Goal: Check status: Check status

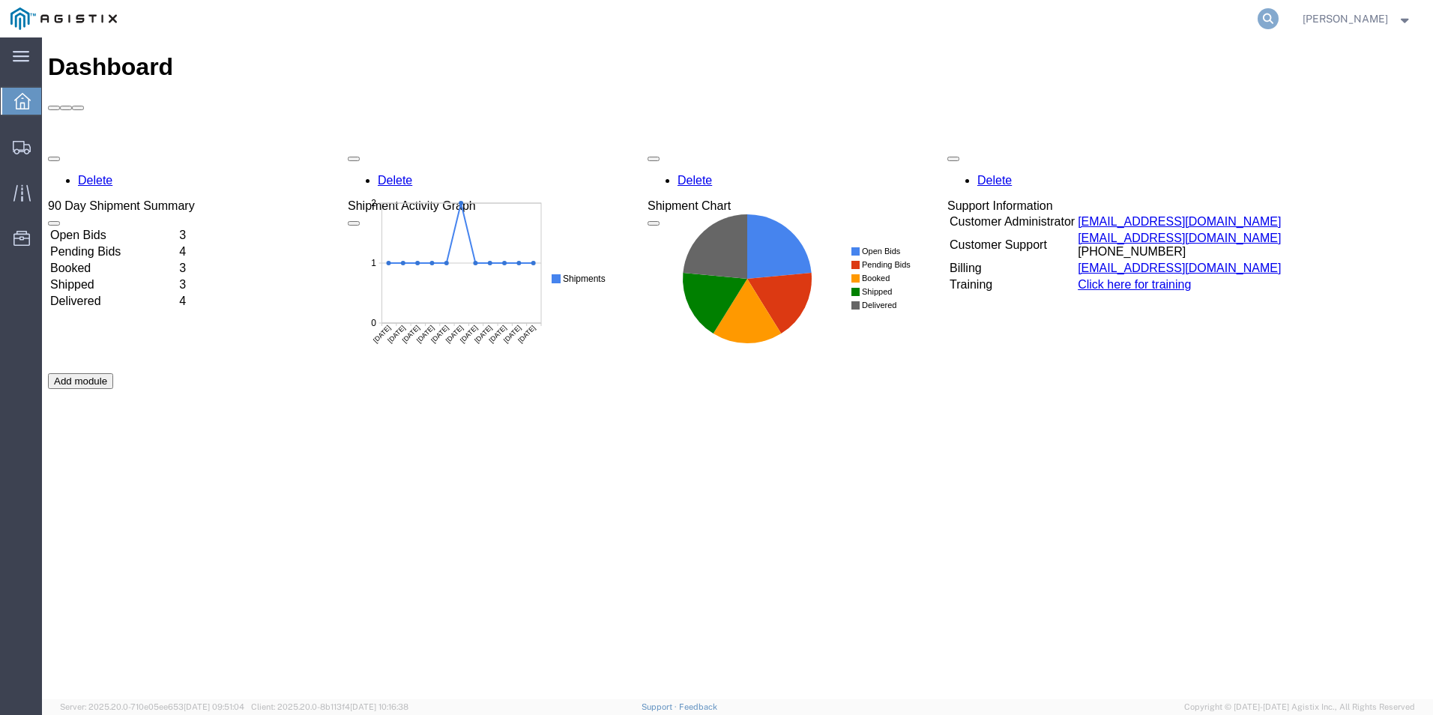
click at [1278, 21] on icon at bounding box center [1267, 18] width 21 height 21
click at [1147, 12] on input "search" at bounding box center [1030, 19] width 456 height 36
paste input "56747876"
type input "56747876"
click at [1276, 14] on icon at bounding box center [1267, 18] width 21 height 21
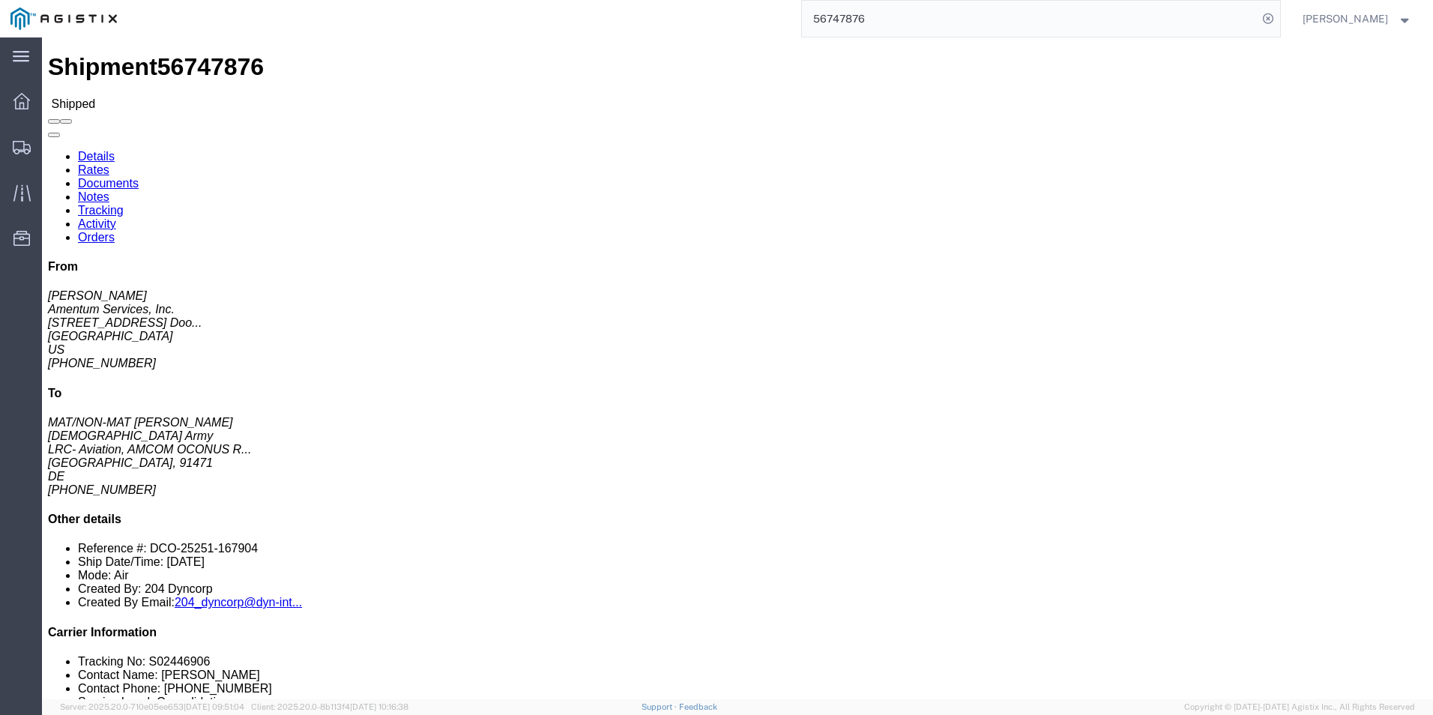
click link "Rates"
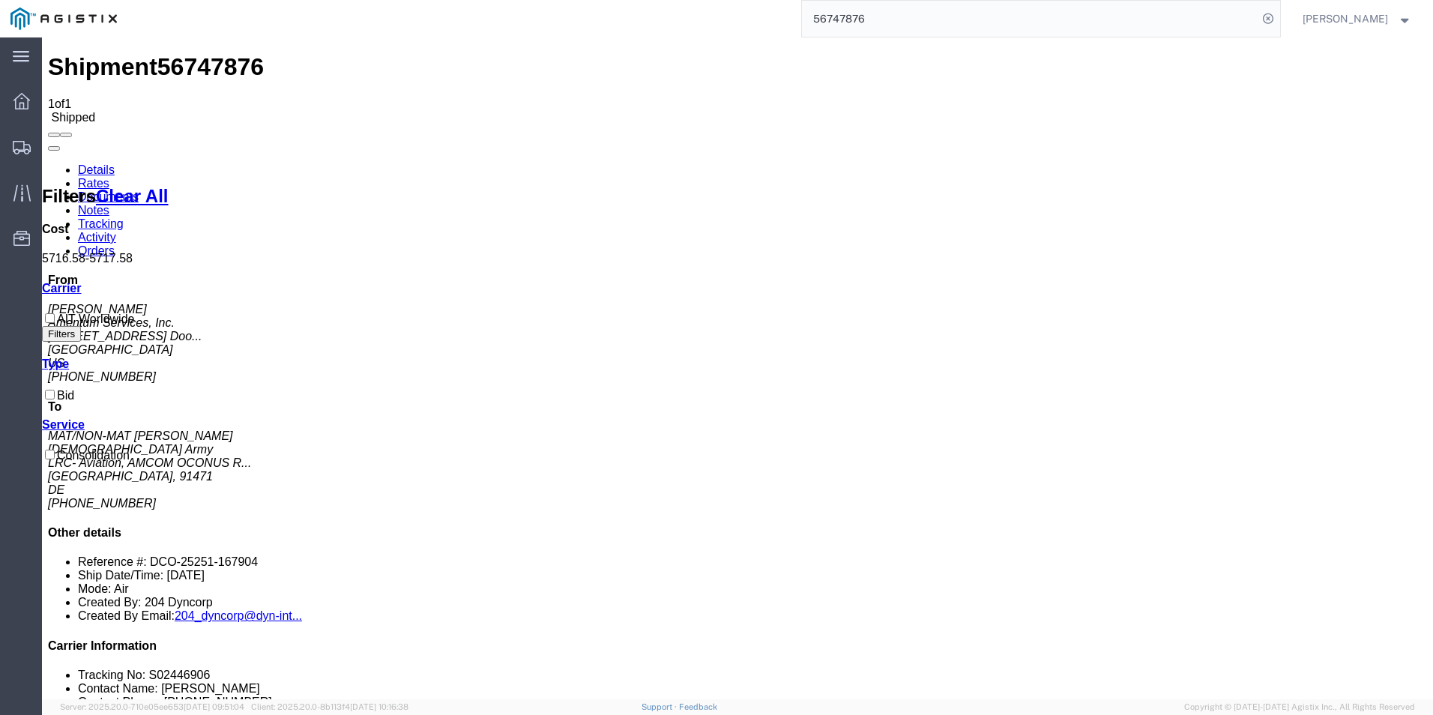
click at [124, 217] on link "Tracking" at bounding box center [101, 223] width 46 height 13
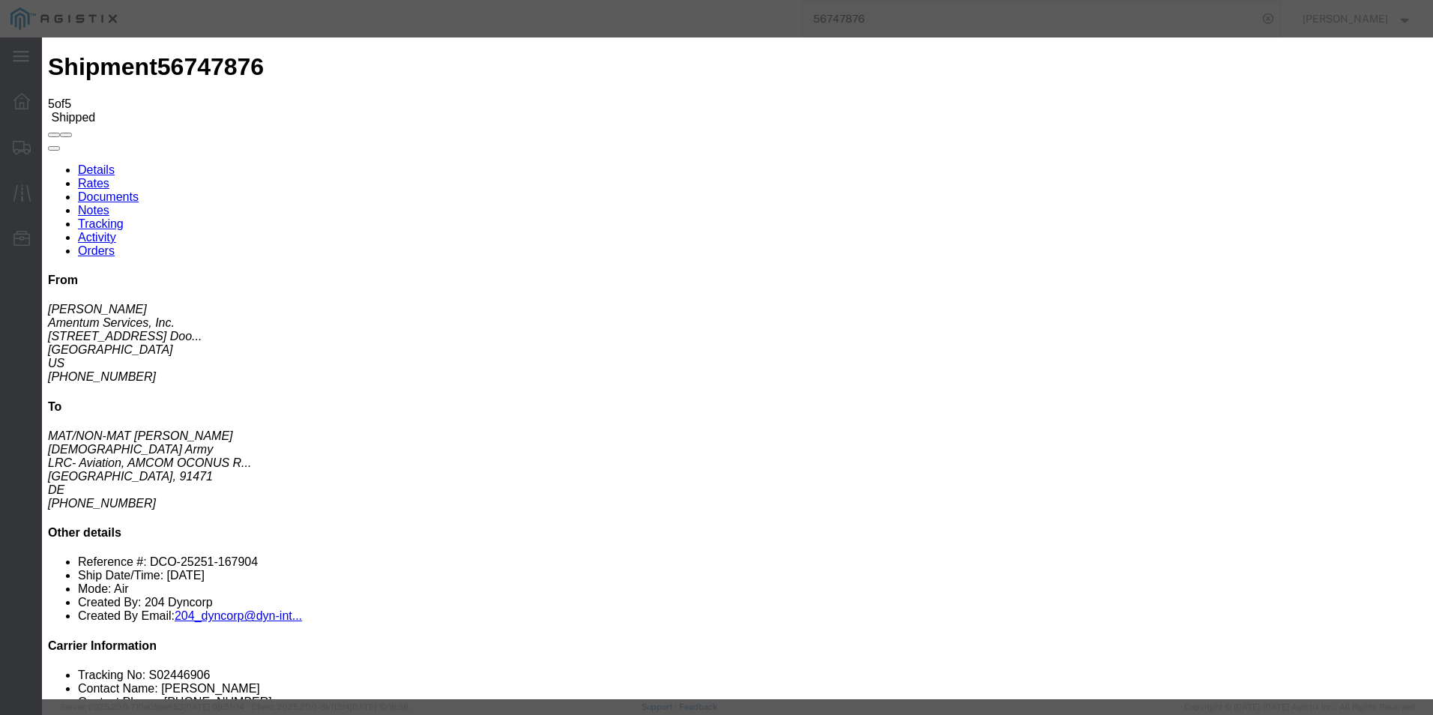
type input "[DATE]"
type input "12:00 PM"
type input "[DATE]"
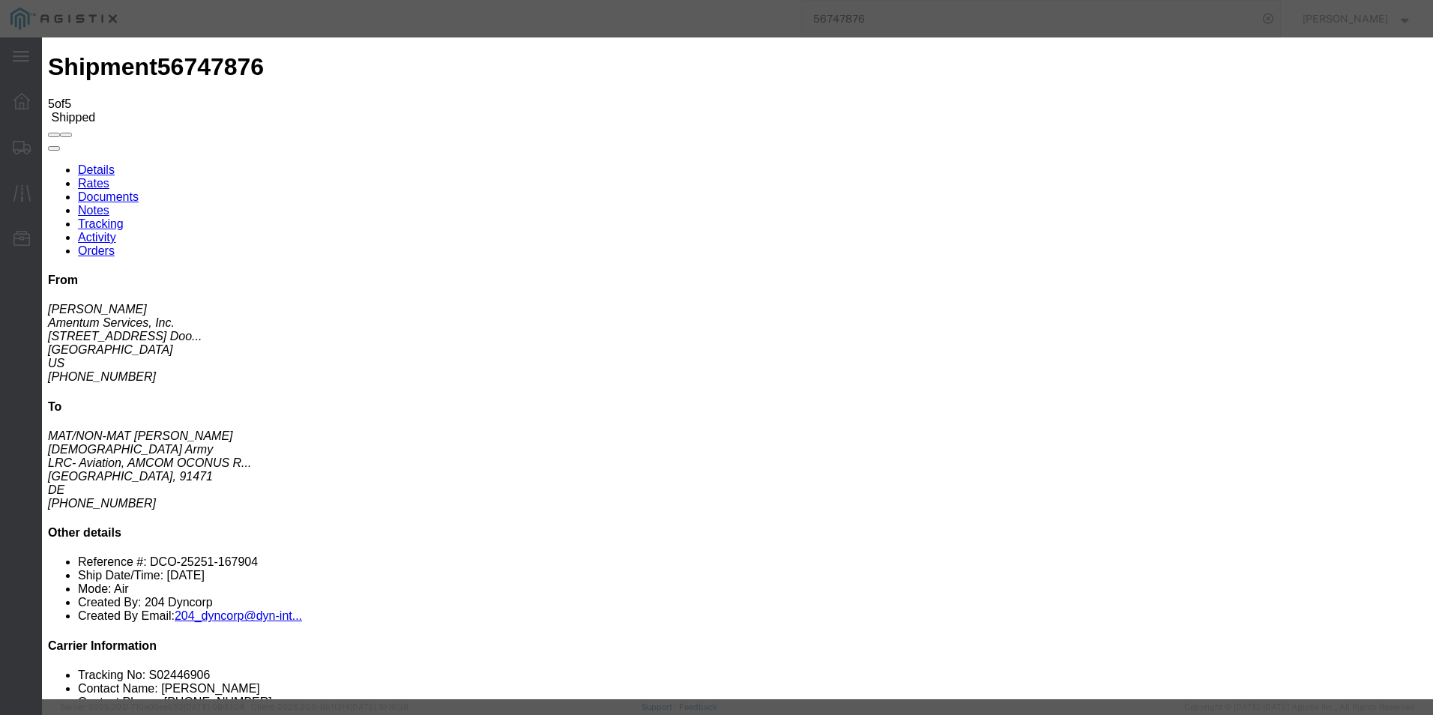
select select "DELIVRED"
